Goal: Navigation & Orientation: Find specific page/section

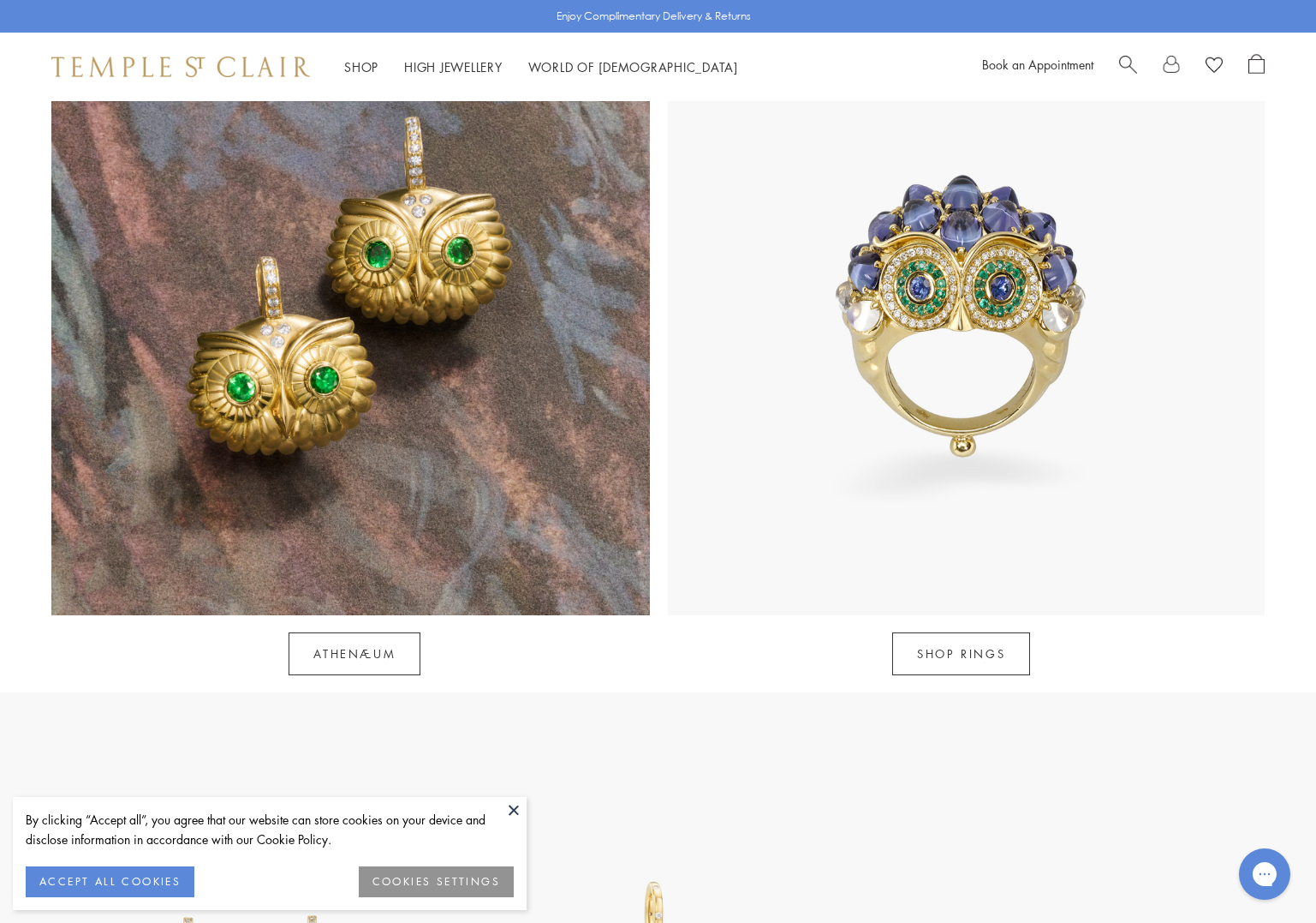
scroll to position [1652, 0]
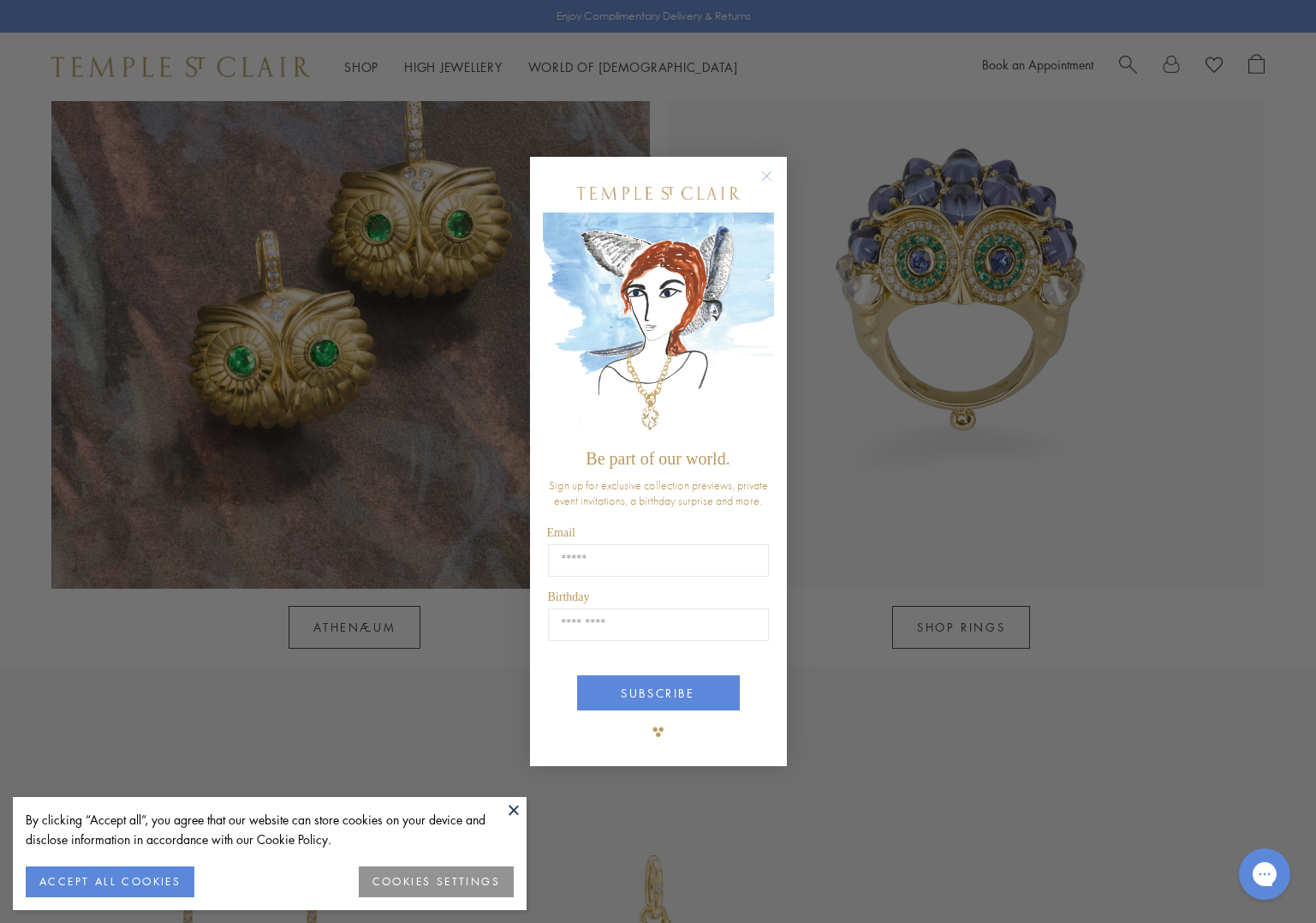
click at [766, 172] on circle "Close dialog" at bounding box center [766, 175] width 20 height 20
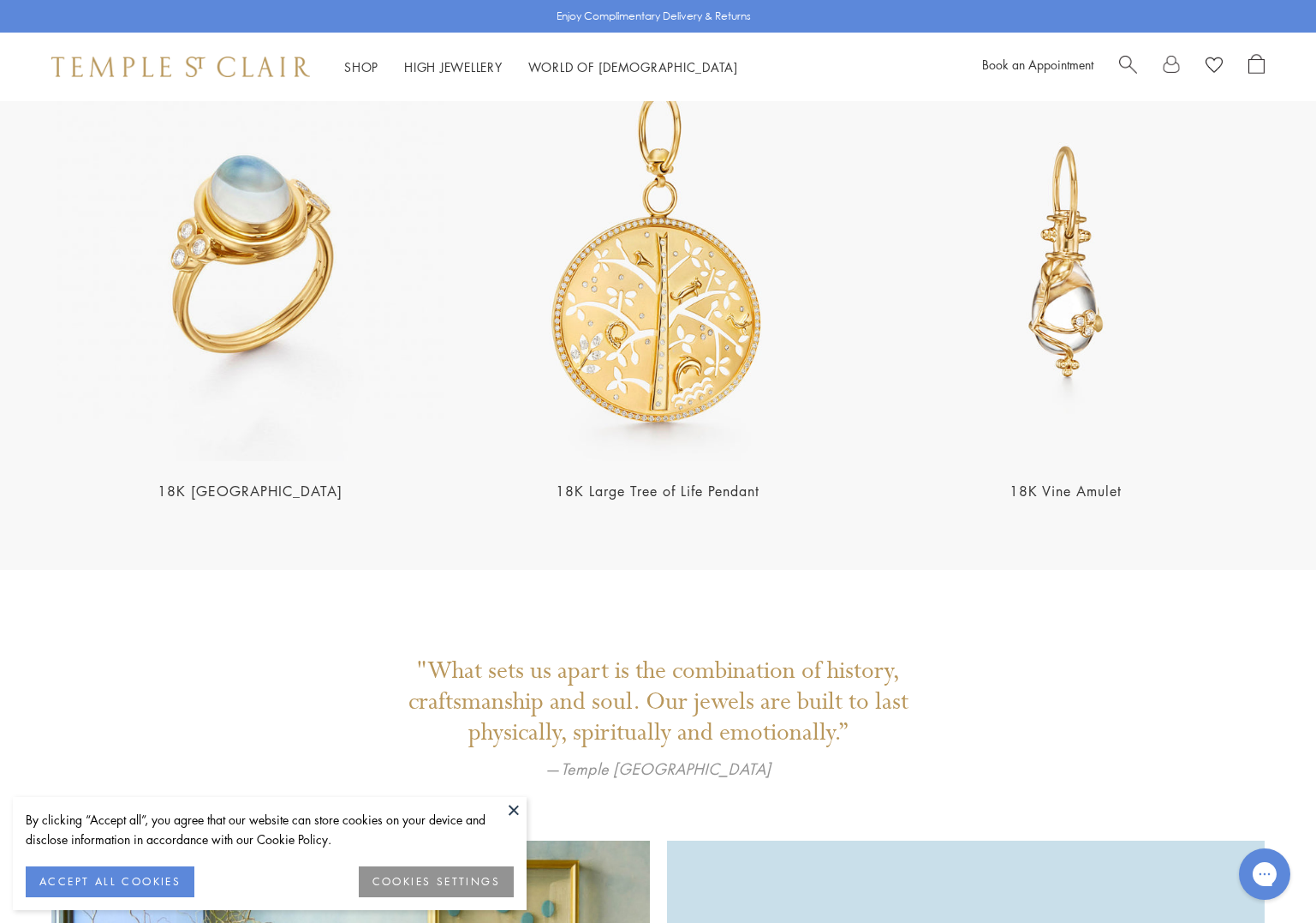
scroll to position [3611, 0]
click at [658, 278] on img at bounding box center [658, 260] width 398 height 398
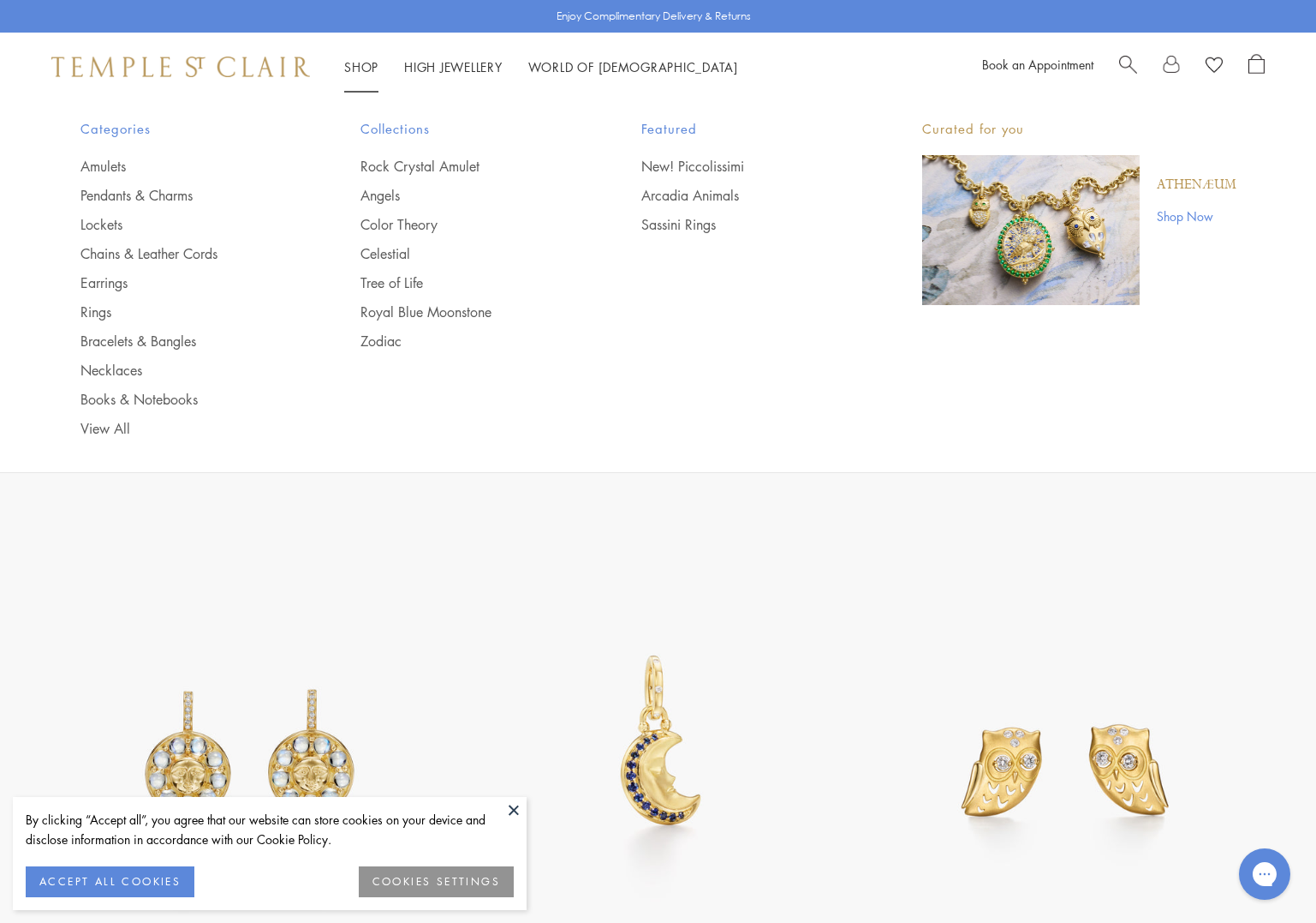
scroll to position [1854, 0]
click at [102, 286] on link "Earrings" at bounding box center [186, 283] width 213 height 18
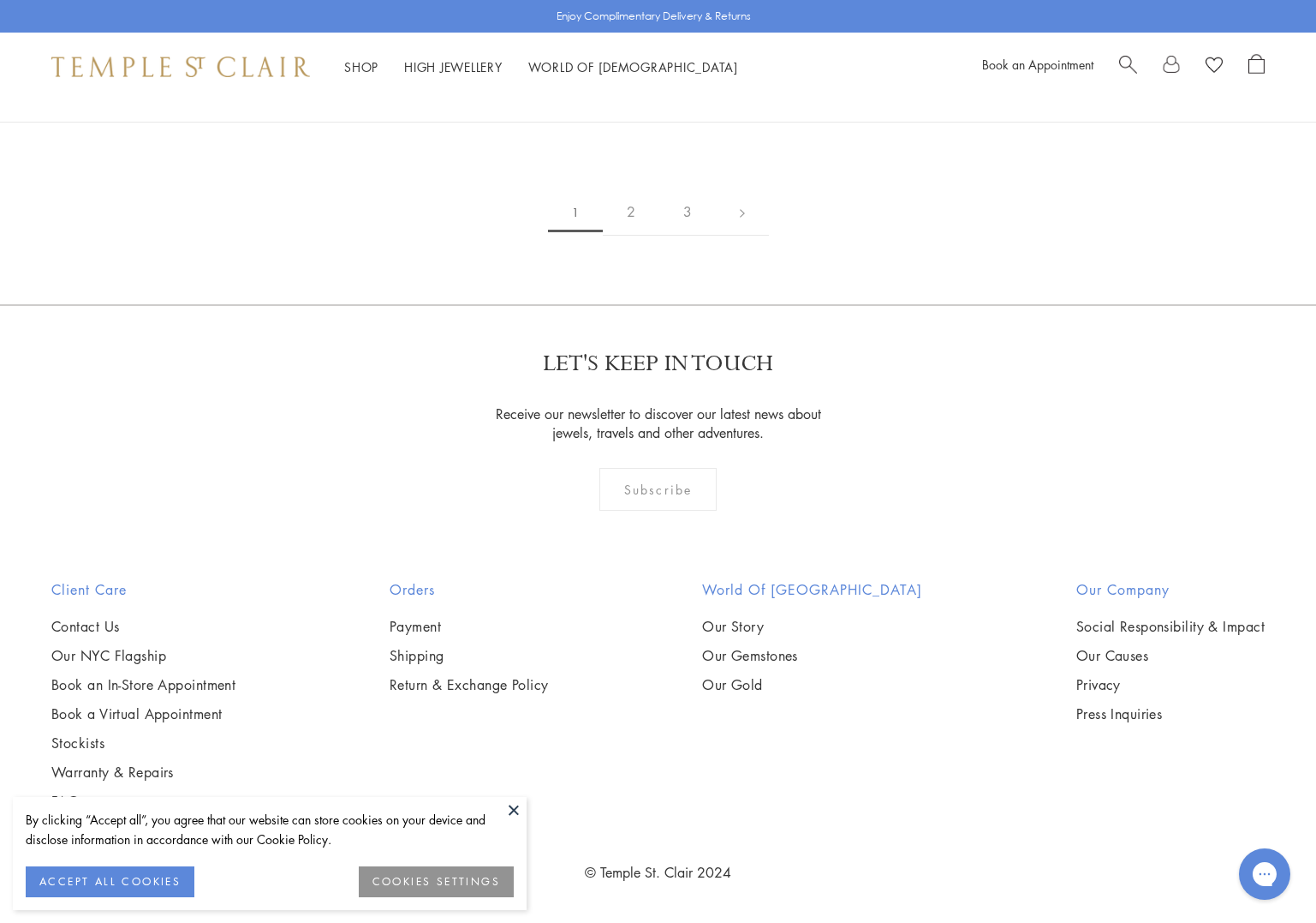
scroll to position [8684, 0]
click at [631, 236] on link "2" at bounding box center [631, 212] width 56 height 47
click at [718, 236] on link "3" at bounding box center [714, 212] width 56 height 47
